Goal: Information Seeking & Learning: Find specific fact

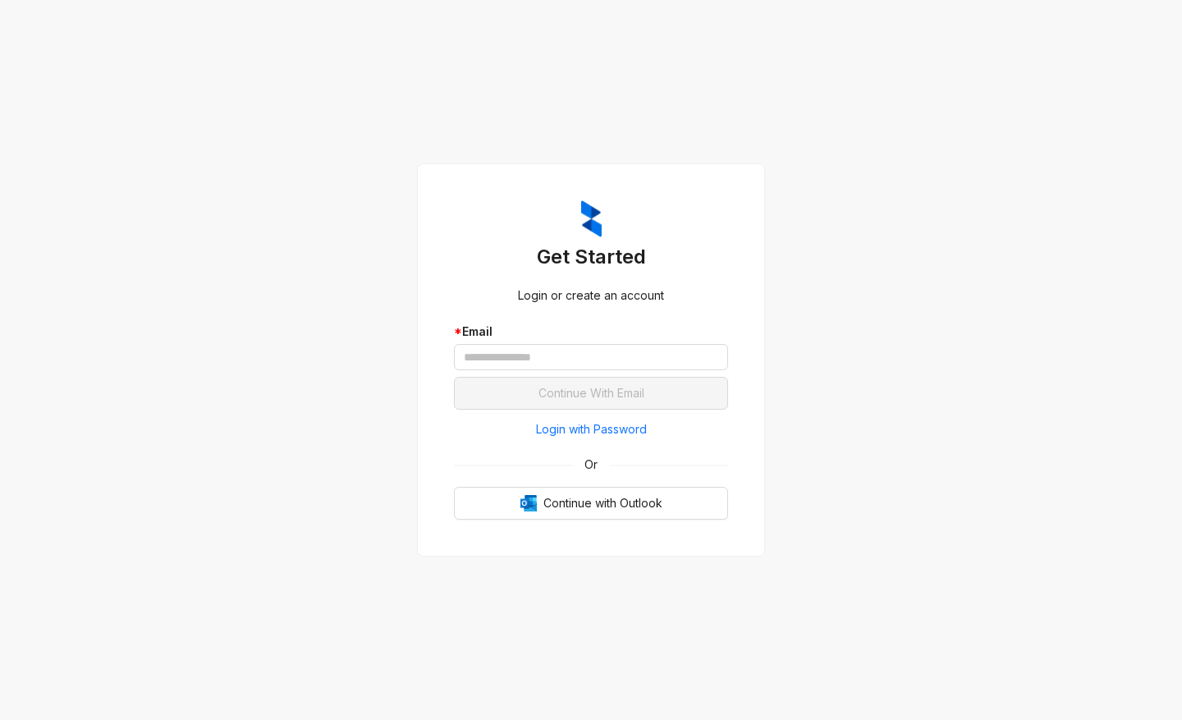
click at [1007, 640] on div "Get Started Login or create an account * Email Continue With Email Login with P…" at bounding box center [591, 360] width 1182 height 720
click at [633, 425] on span "Login with Password" at bounding box center [591, 429] width 111 height 18
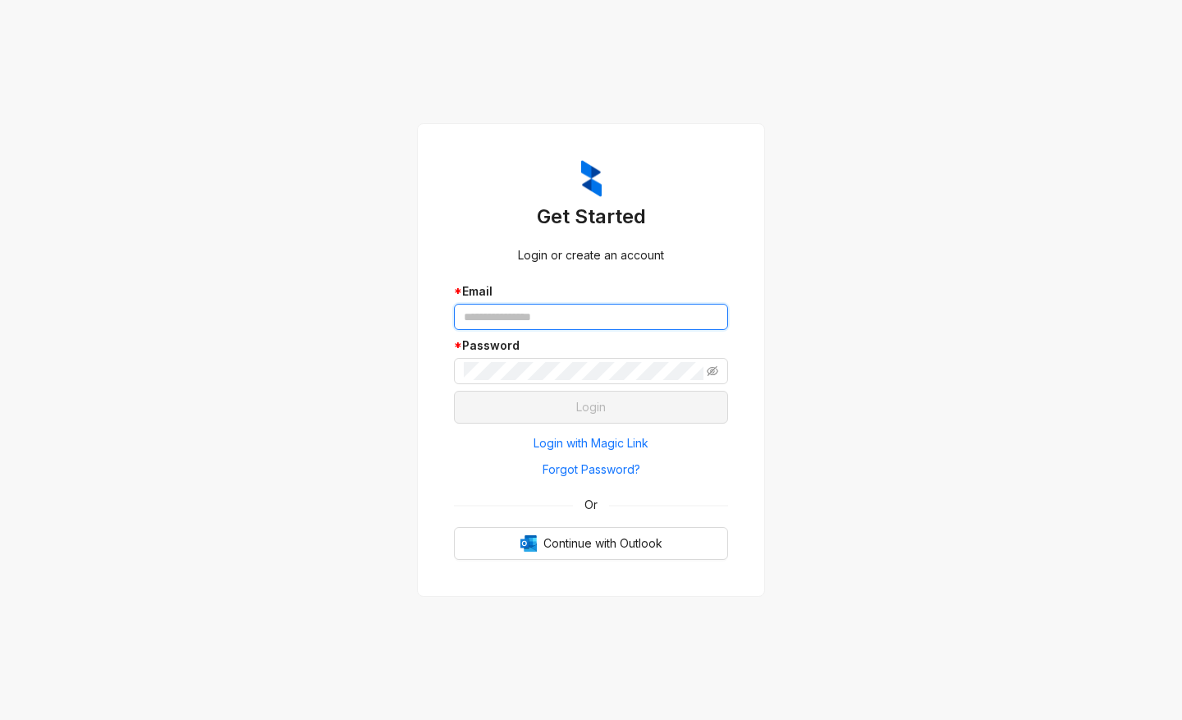
click at [544, 324] on input "text" at bounding box center [591, 317] width 274 height 26
type input "**********"
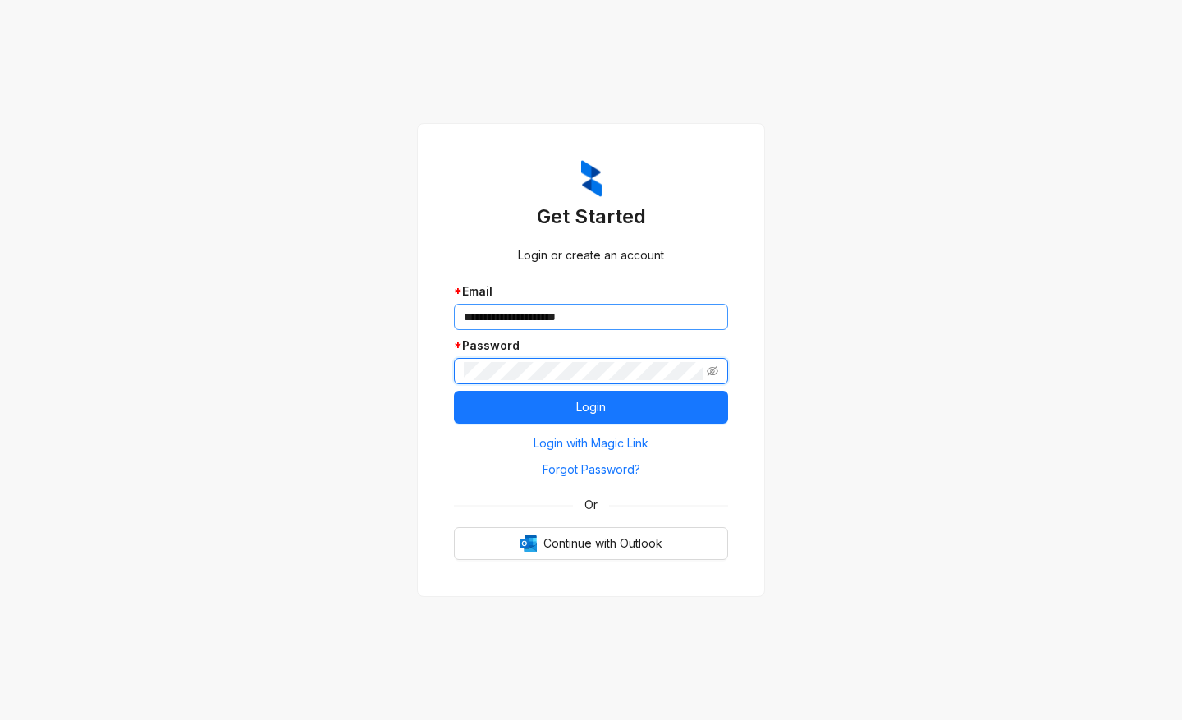
click at [454, 391] on button "Login" at bounding box center [591, 407] width 274 height 33
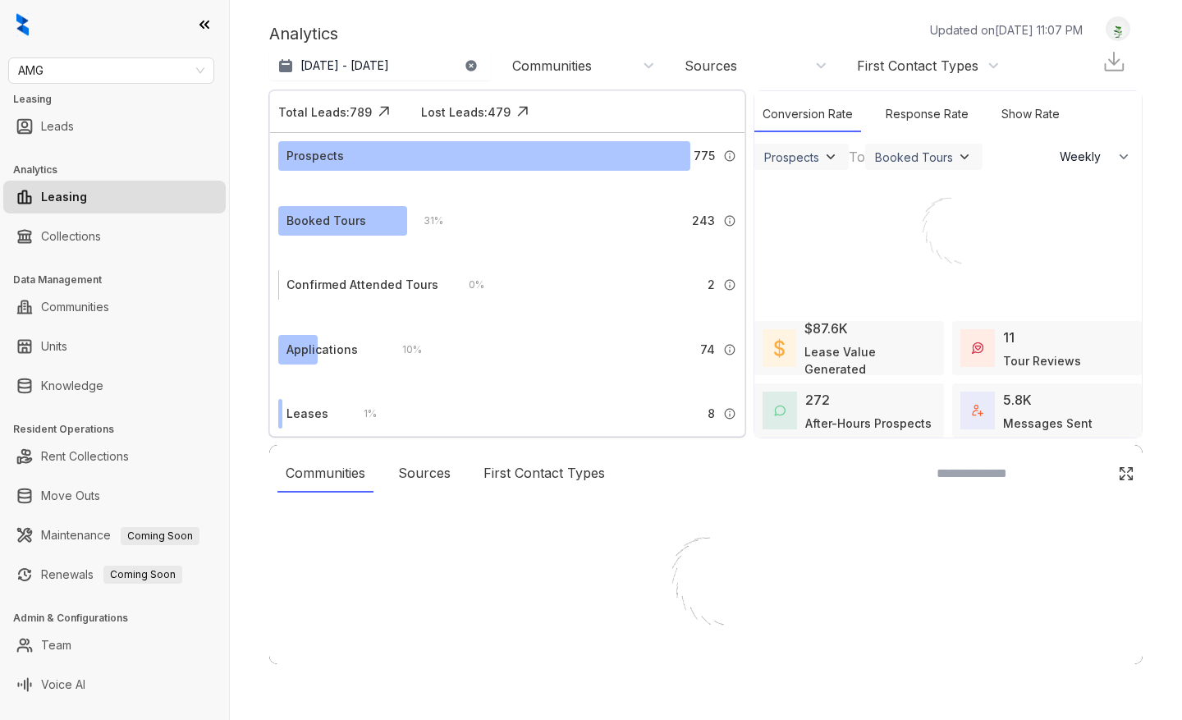
select select "******"
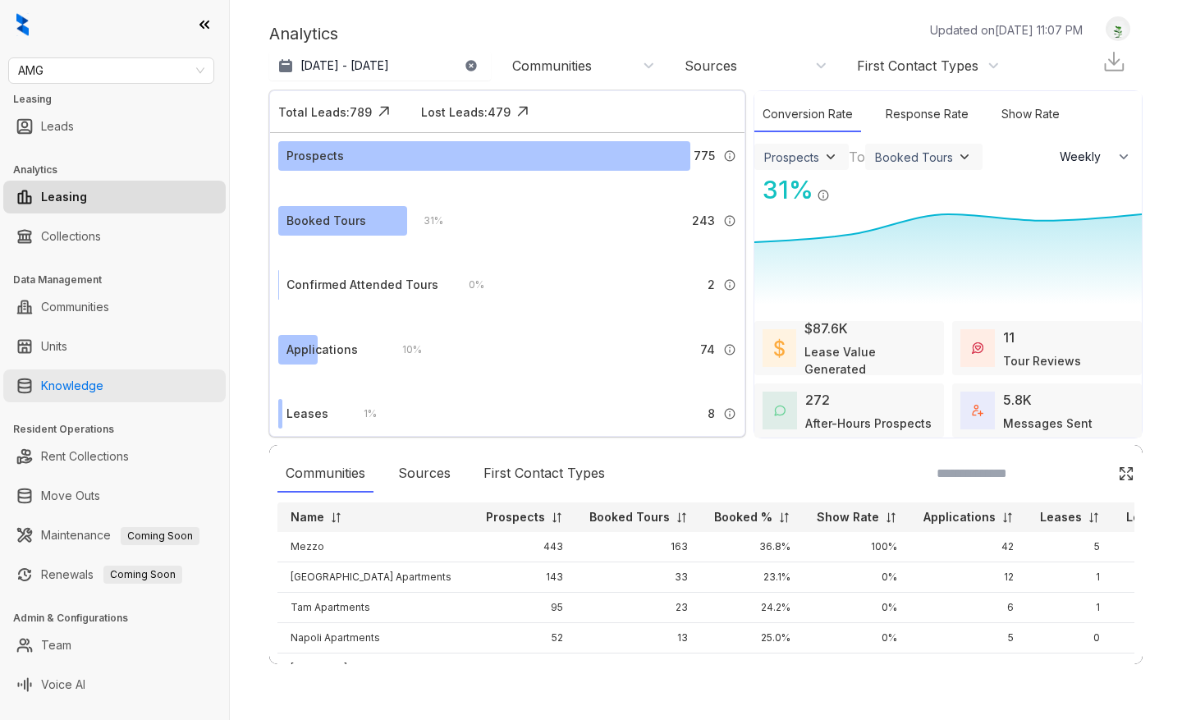
click at [82, 387] on link "Knowledge" at bounding box center [72, 385] width 62 height 33
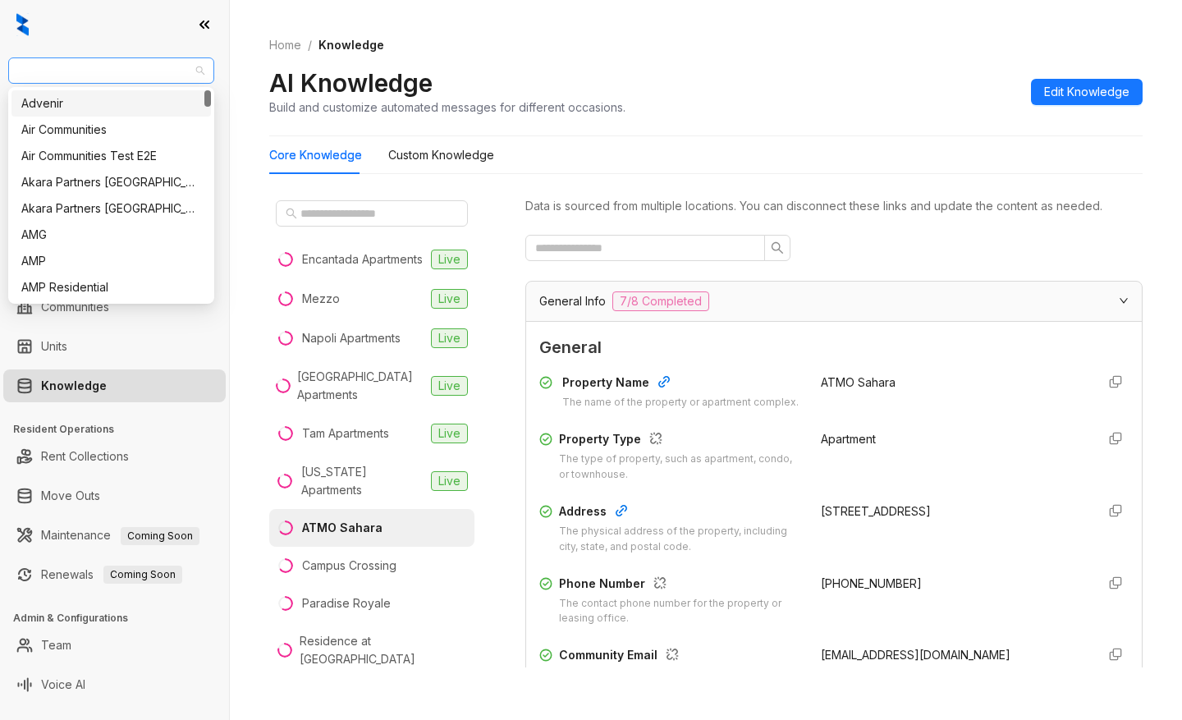
click at [85, 67] on span "AMG" at bounding box center [111, 70] width 186 height 25
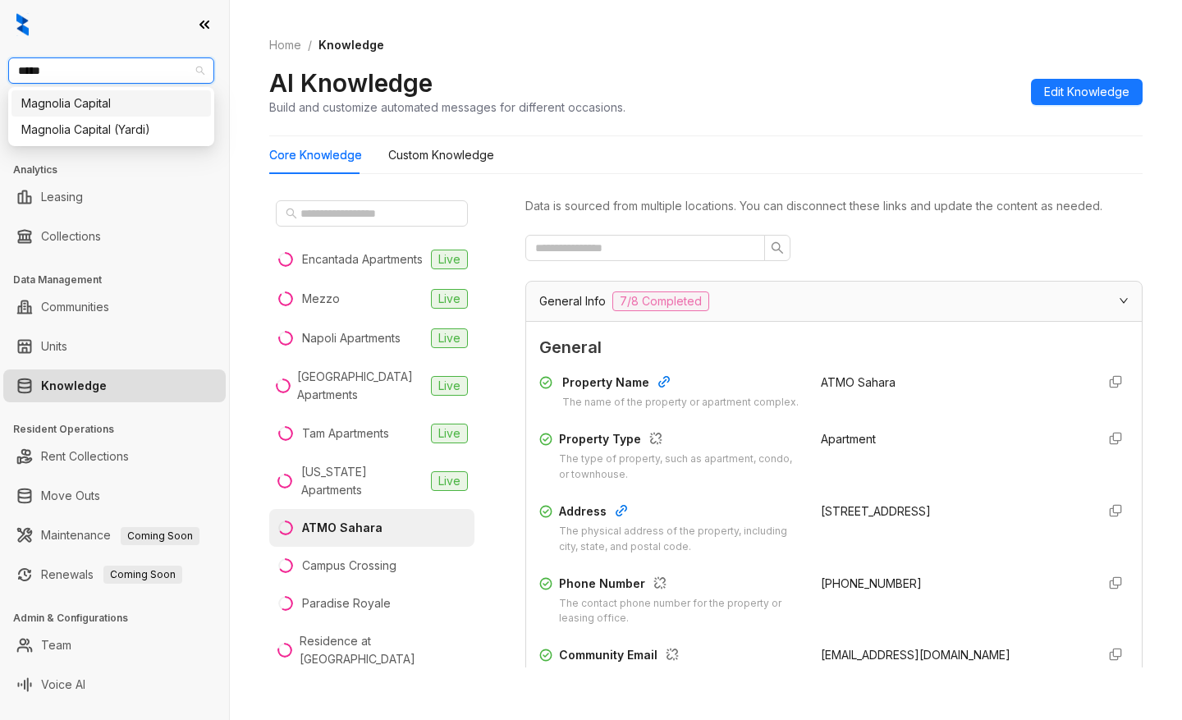
type input "******"
click at [103, 103] on div "Magnolia Capital" at bounding box center [111, 103] width 180 height 18
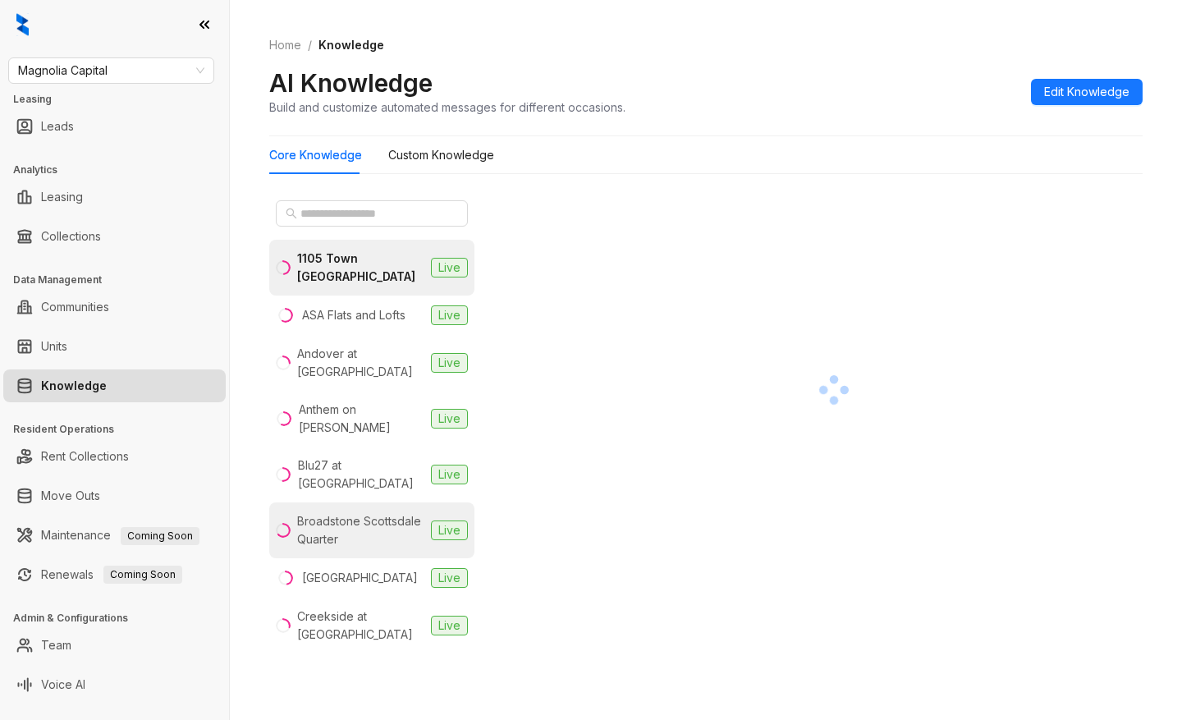
click at [348, 512] on div "Broadstone Scottsdale Quarter" at bounding box center [360, 530] width 127 height 36
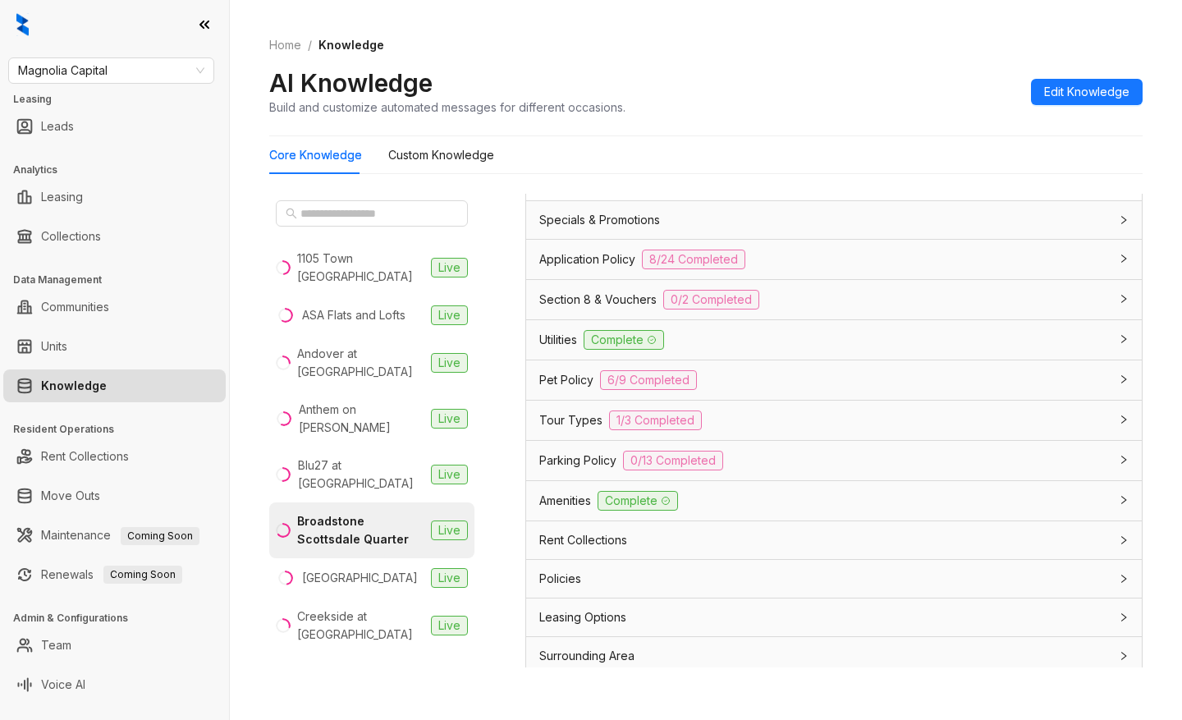
scroll to position [1282, 0]
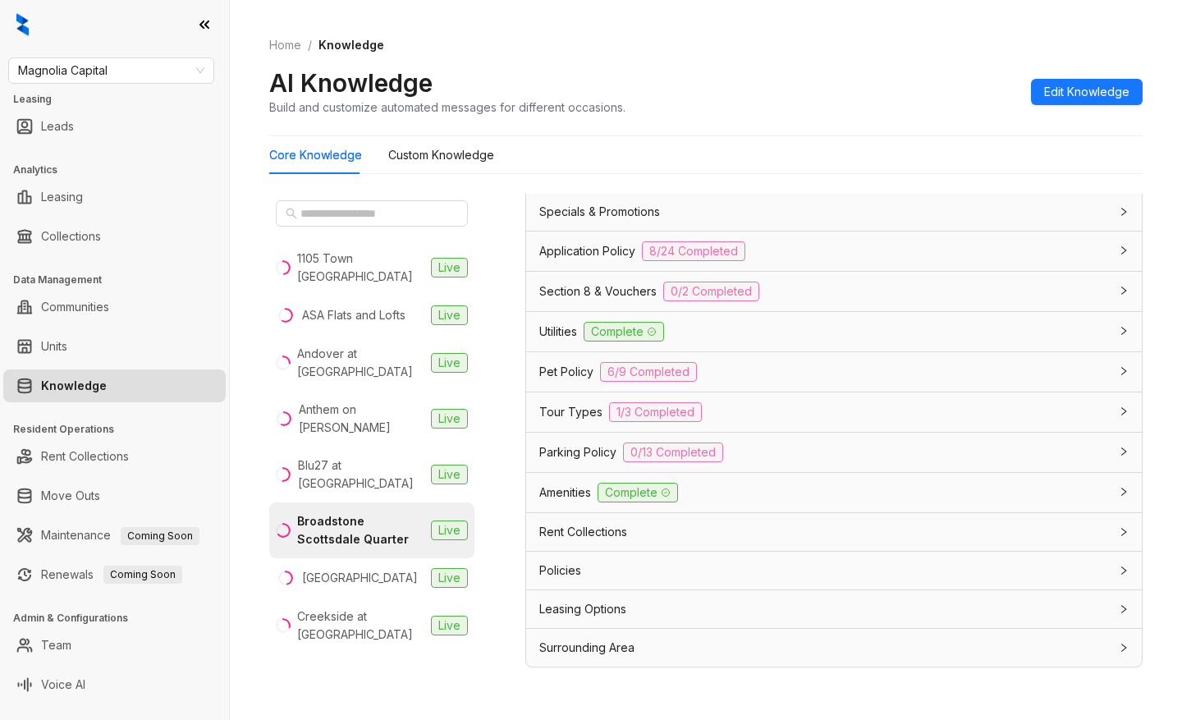
click at [557, 327] on span "Utilities" at bounding box center [558, 332] width 38 height 18
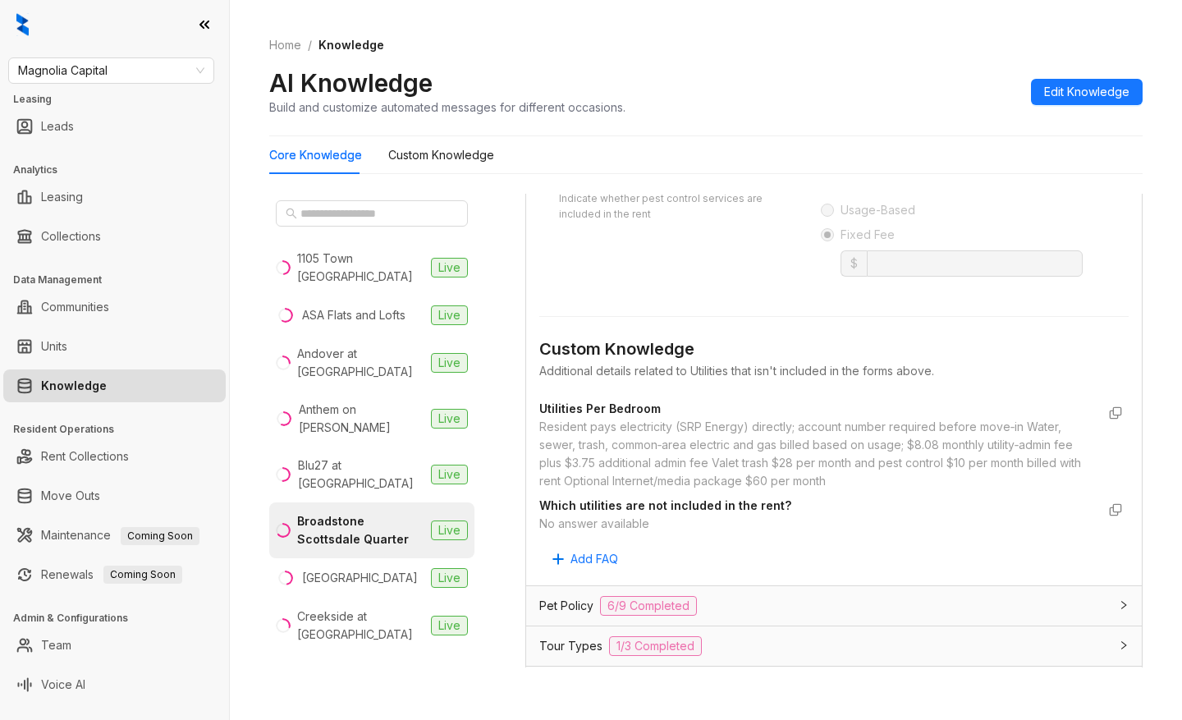
scroll to position [1921, 0]
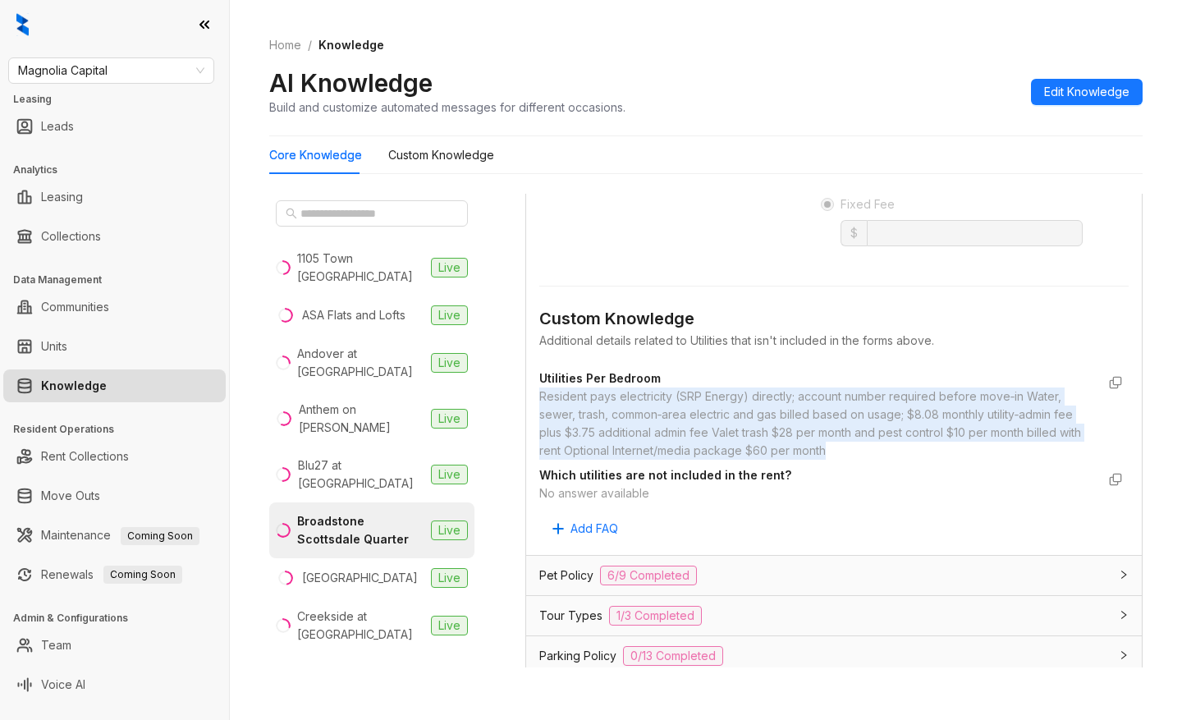
drag, startPoint x: 539, startPoint y: 410, endPoint x: 936, endPoint y: 463, distance: 400.8
click at [936, 460] on div "Resident pays electricity (SRP Energy) directly; account number required before…" at bounding box center [817, 423] width 557 height 72
copy div "Resident pays electricity (SRP Energy) directly; account number required before…"
